Goal: Navigation & Orientation: Find specific page/section

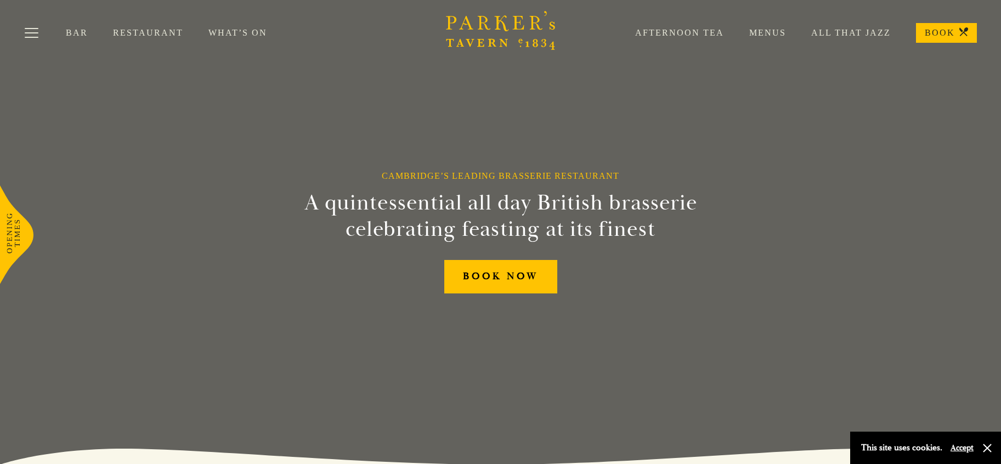
click at [764, 37] on link "Menus" at bounding box center [755, 32] width 62 height 11
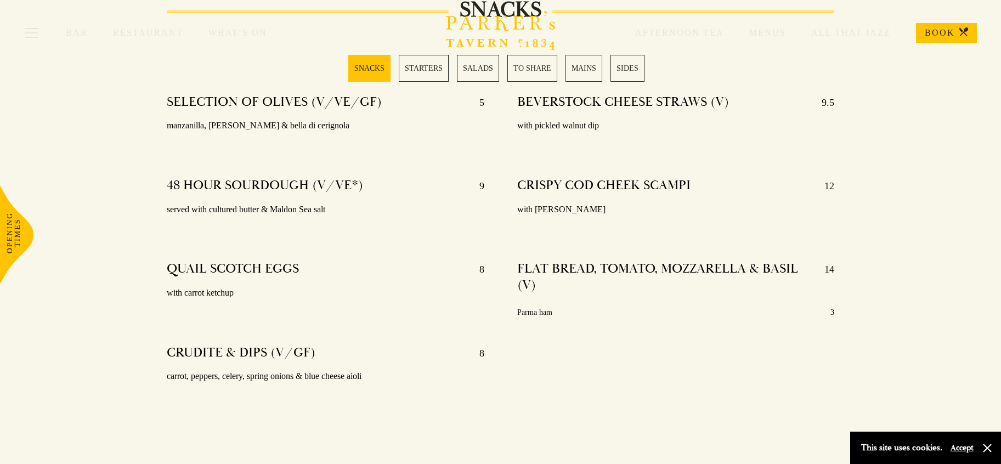
scroll to position [535, 0]
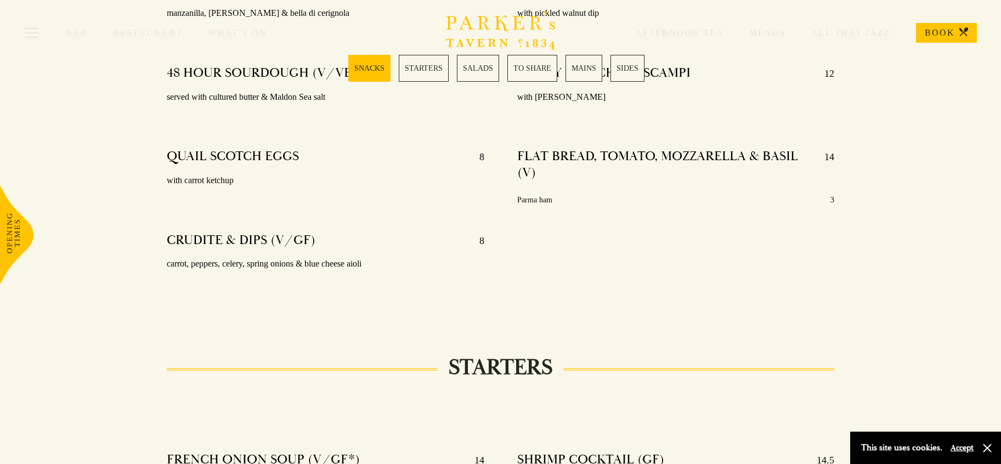
click at [590, 64] on div "Bar Restaurant What’s On Afternoon Tea Menus All That Jazz BOOK" at bounding box center [500, 33] width 1001 height 66
click at [591, 71] on link "MAINS" at bounding box center [584, 68] width 37 height 27
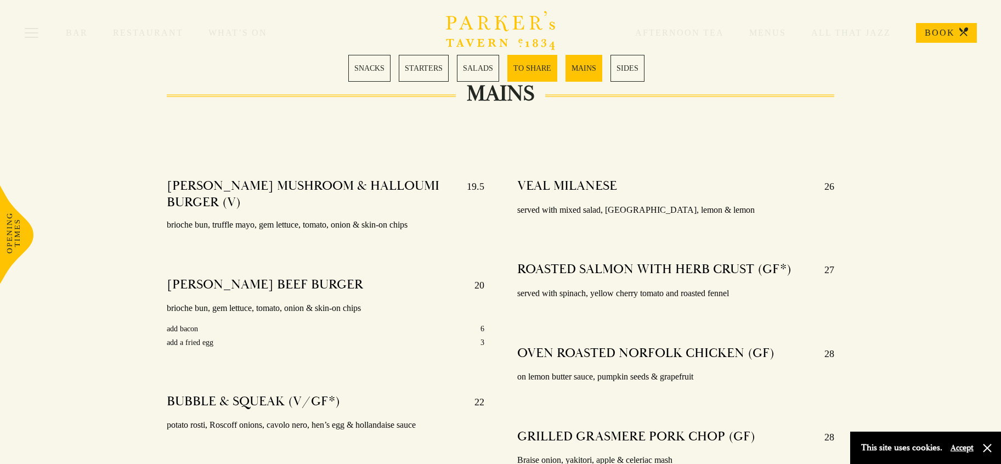
scroll to position [1939, 0]
